Goal: Information Seeking & Learning: Find contact information

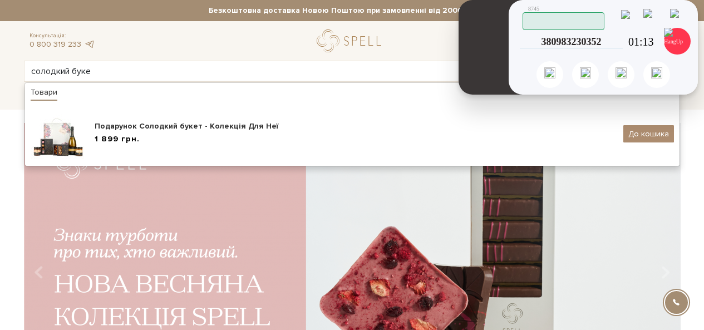
type input "солодкий буке"
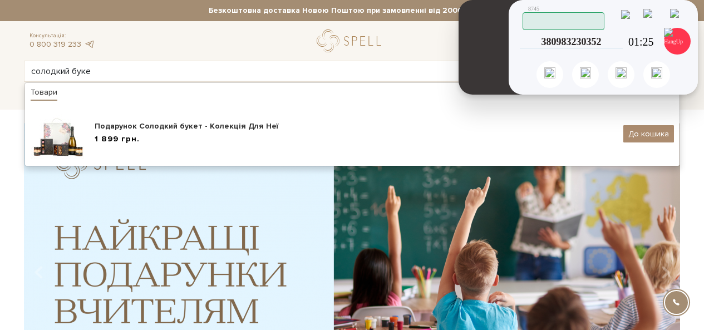
click at [688, 23] on div "Скопійовано в буфер обміну 1 2 ABC 3 DEF 4 GHI 5 JKL 6 MNO 7 PQRS 8 TUV 9 WXYZ …" at bounding box center [603, 47] width 189 height 95
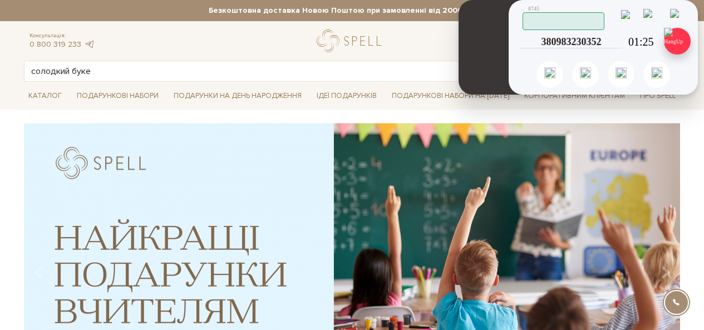
click at [679, 40] on img at bounding box center [677, 41] width 27 height 27
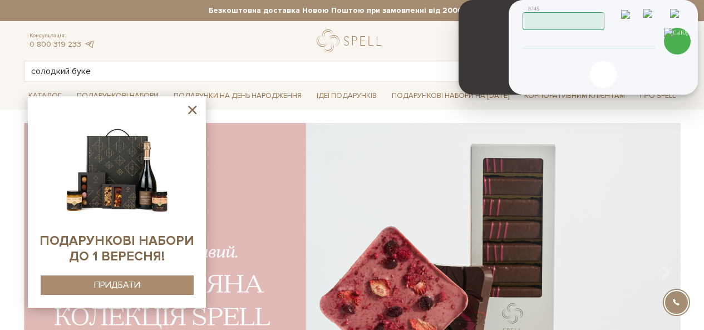
click at [616, 50] on div "Скопійовано в буфер обміну 1 2 ABC 3 DEF 4 GHI 5 JKL 6 MNO 7 PQRS 8 TUV 9 WXYZ …" at bounding box center [603, 47] width 189 height 95
click at [617, 38] on input "tel" at bounding box center [589, 41] width 114 height 13
type input "380672207750"
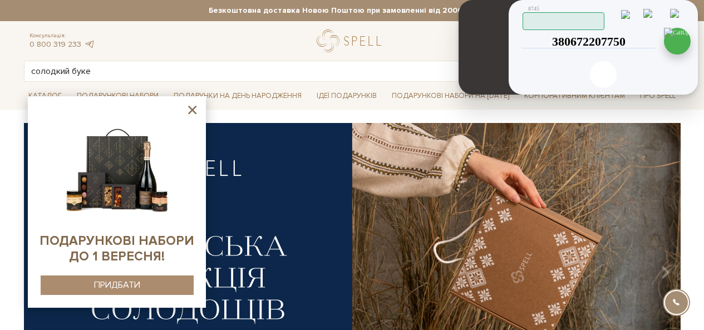
click at [670, 41] on img at bounding box center [677, 41] width 27 height 27
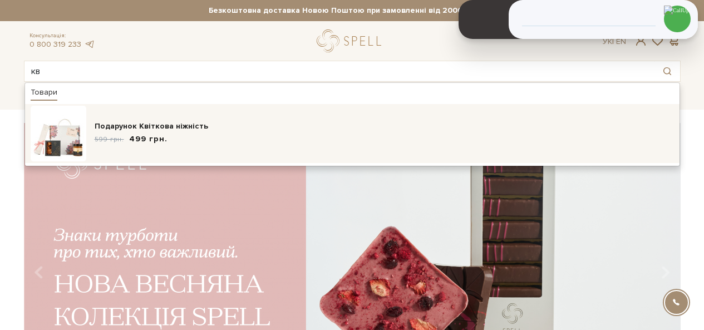
type input "кв"
click at [192, 136] on div "599 грн. 499 грн." at bounding box center [385, 140] width 580 height 12
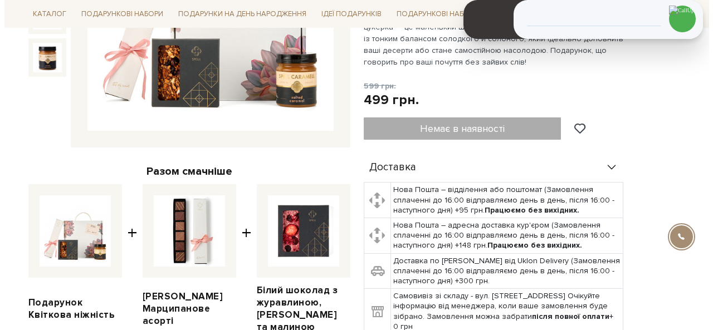
scroll to position [56, 0]
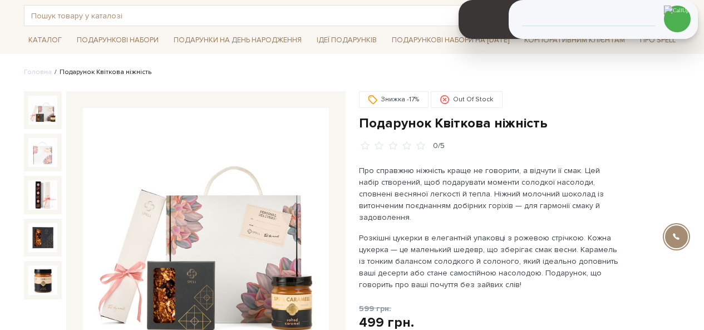
click at [235, 228] on img at bounding box center [206, 231] width 246 height 246
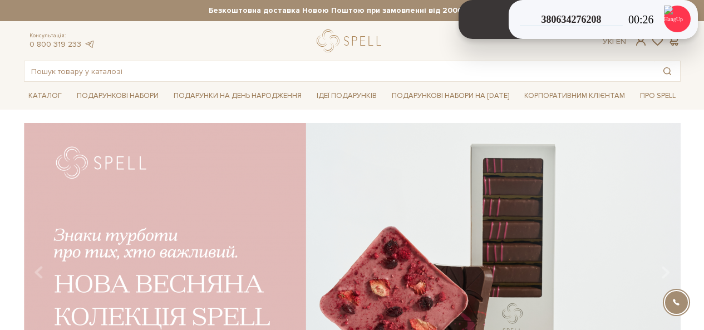
drag, startPoint x: 46, startPoint y: 45, endPoint x: 265, endPoint y: 57, distance: 218.7
click at [266, 32] on div "Консультація: 0 800 319 233 Ук | En |" at bounding box center [352, 41] width 670 height 23
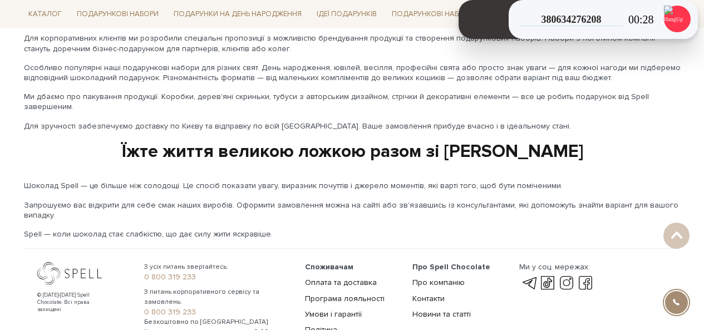
scroll to position [1942, 0]
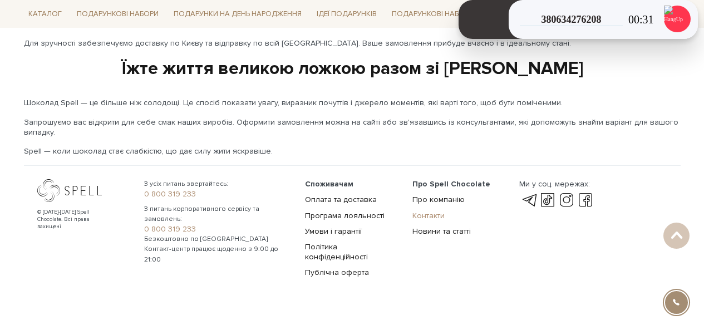
click at [430, 211] on link "Контакти" at bounding box center [429, 215] width 32 height 9
